Goal: Information Seeking & Learning: Learn about a topic

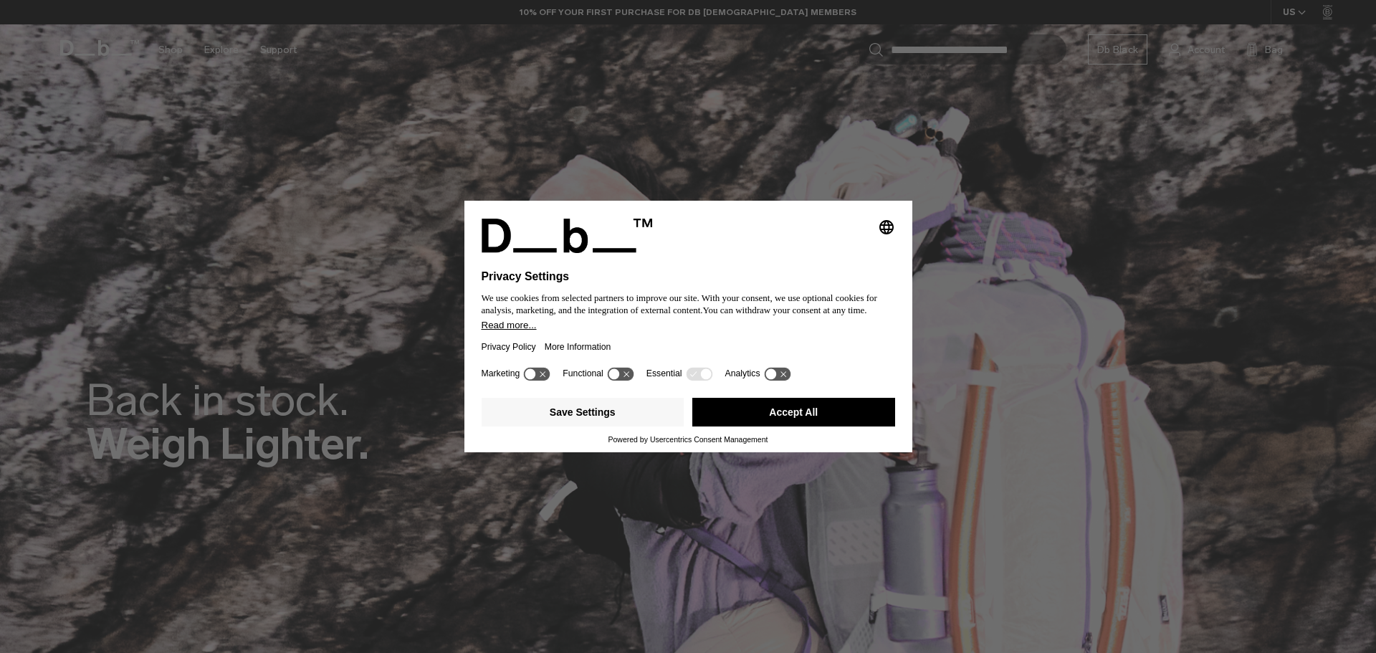
click at [768, 374] on icon at bounding box center [771, 373] width 11 height 11
click at [782, 373] on icon at bounding box center [783, 373] width 11 height 11
click at [623, 406] on button "Save Settings" at bounding box center [583, 412] width 203 height 29
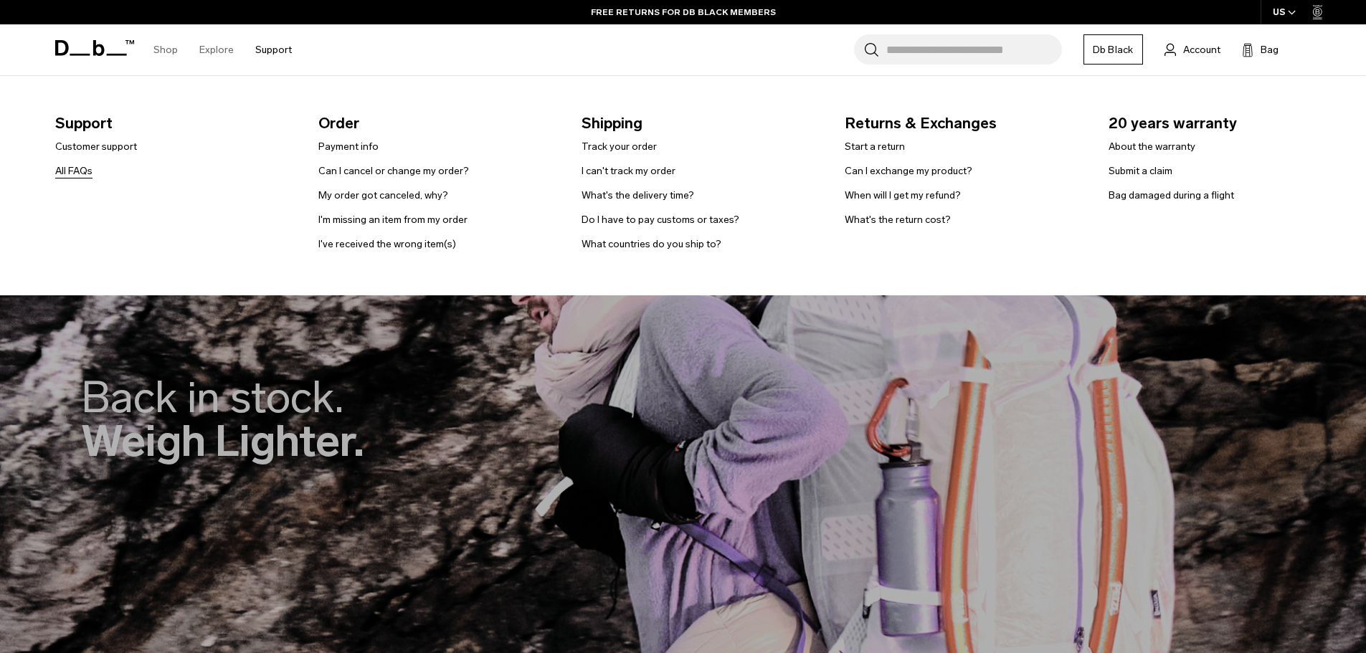
click at [67, 170] on link "All FAQs" at bounding box center [73, 170] width 37 height 15
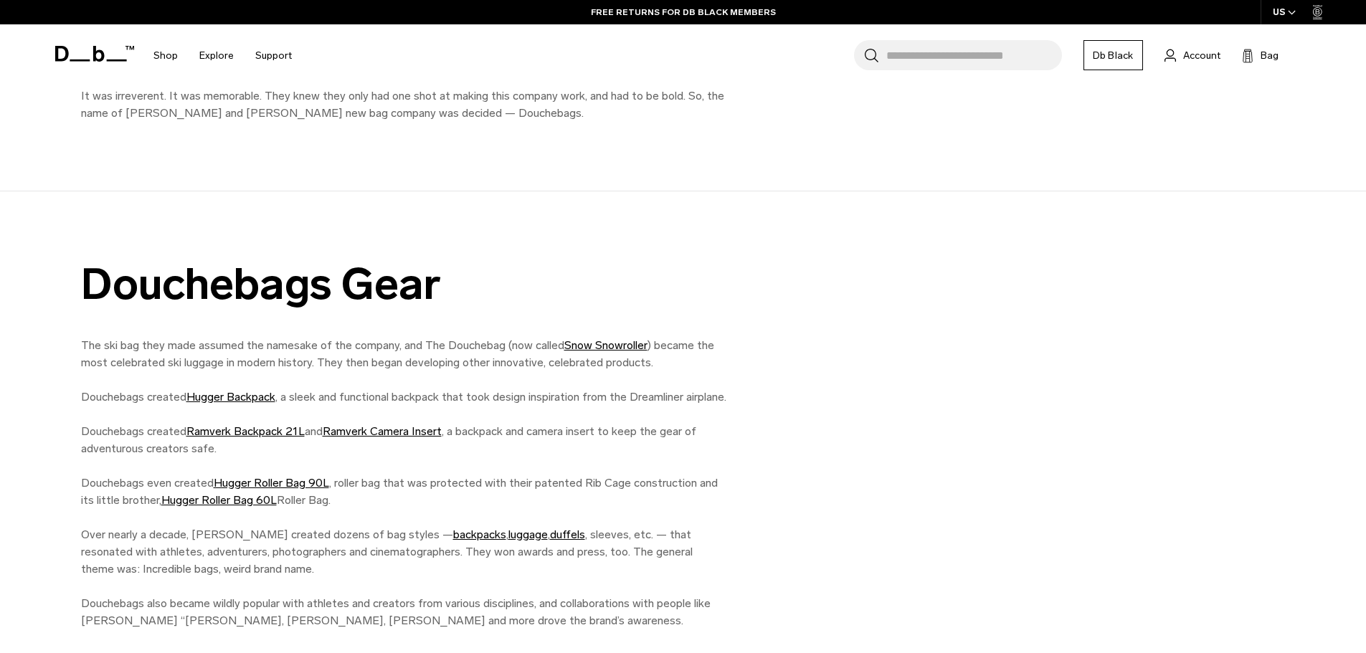
scroll to position [1075, 0]
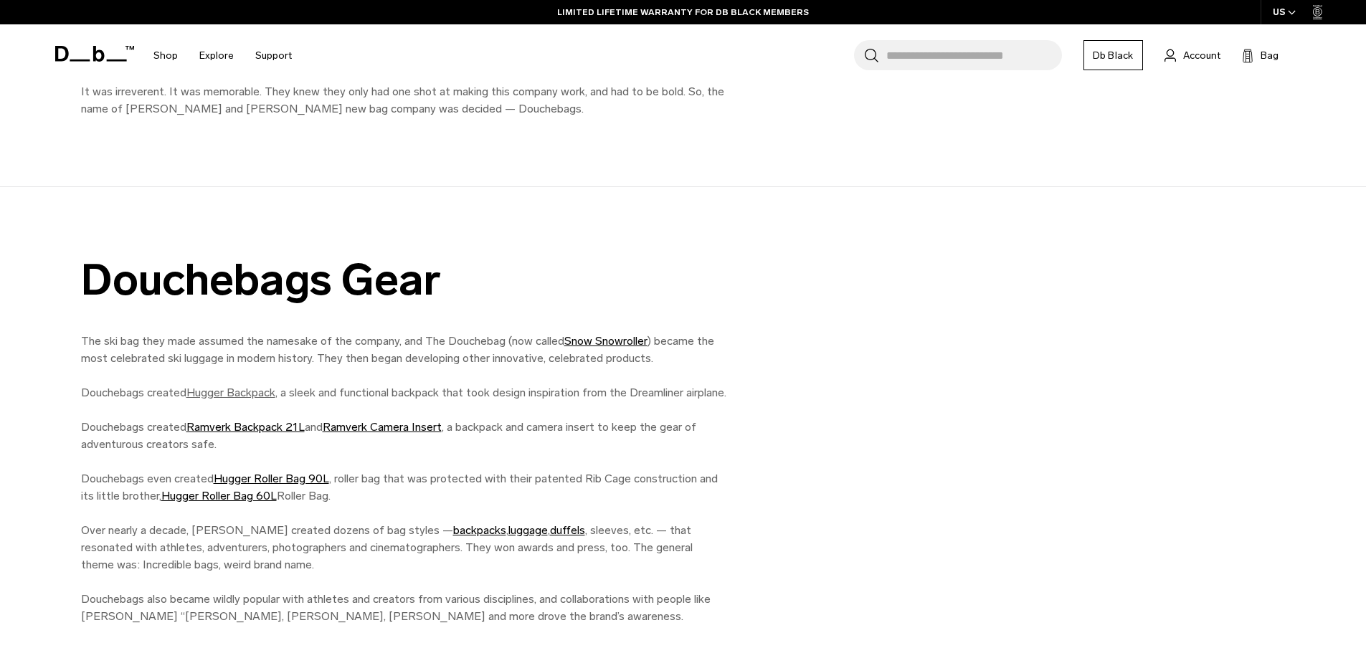
click at [231, 386] on link "Hugger Backpack" at bounding box center [230, 393] width 89 height 14
